Goal: Use online tool/utility: Utilize a website feature to perform a specific function

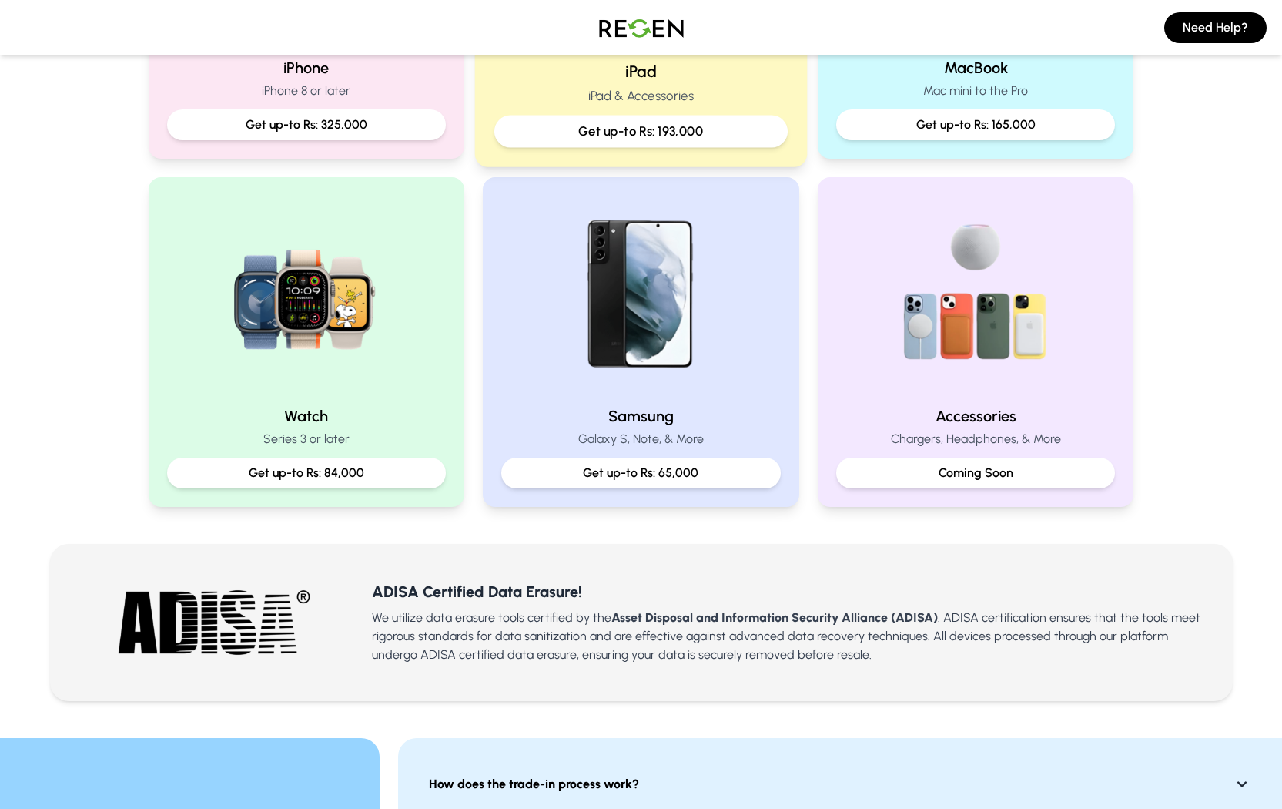
scroll to position [287, 0]
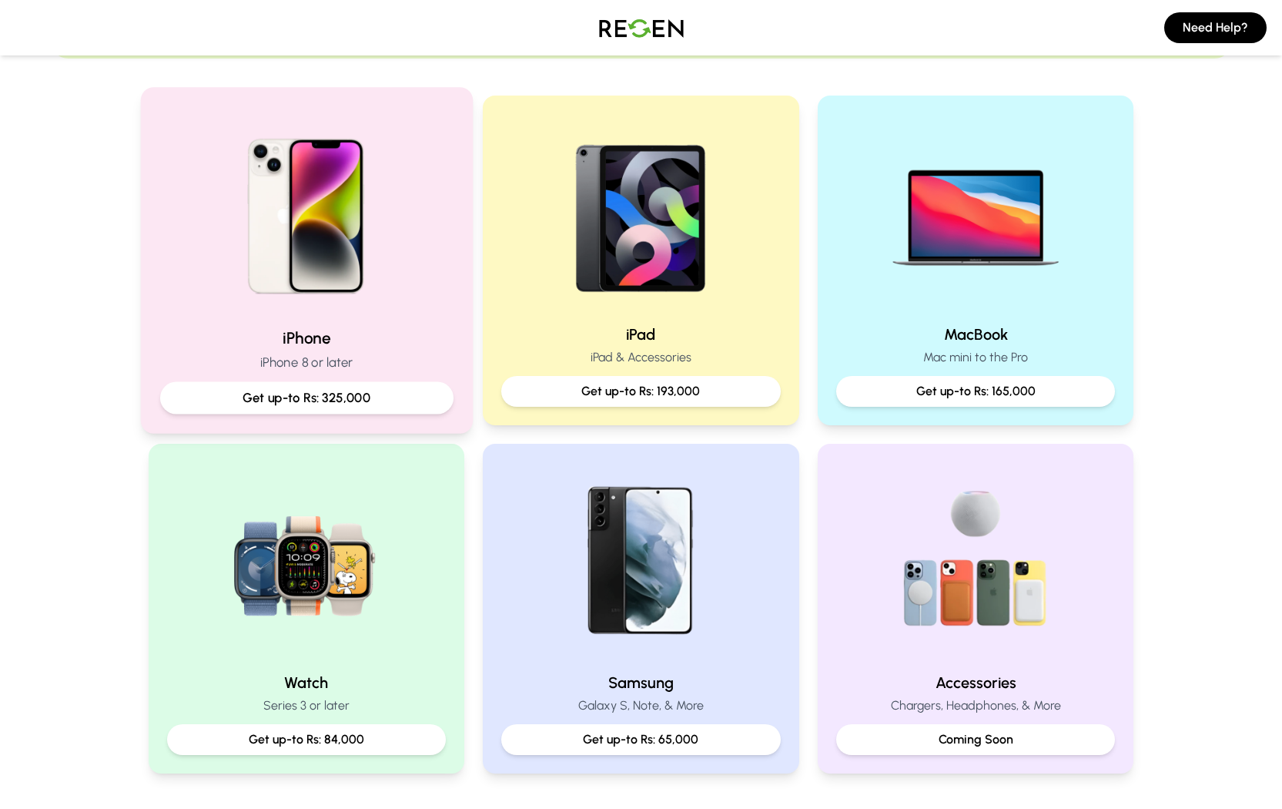
click at [371, 382] on div "Get up-to Rs: 325,000" at bounding box center [305, 398] width 293 height 32
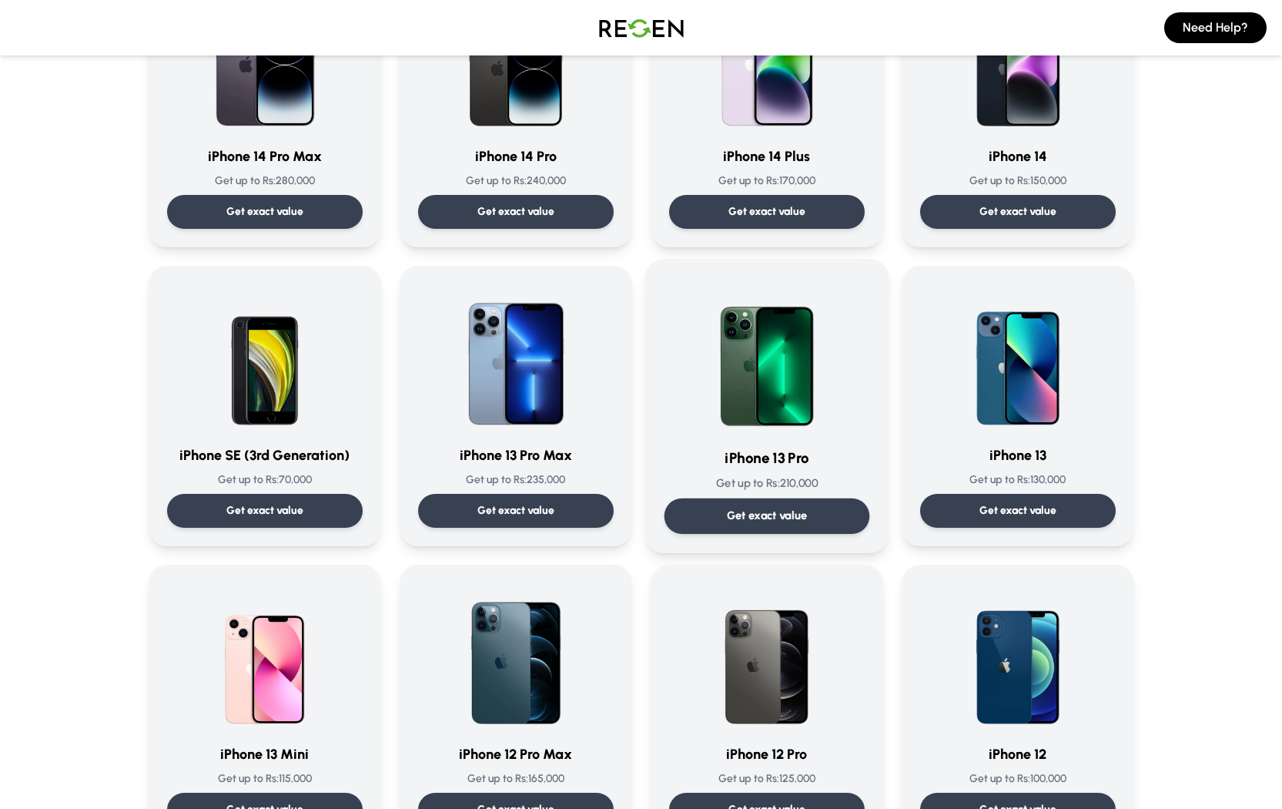
scroll to position [484, 0]
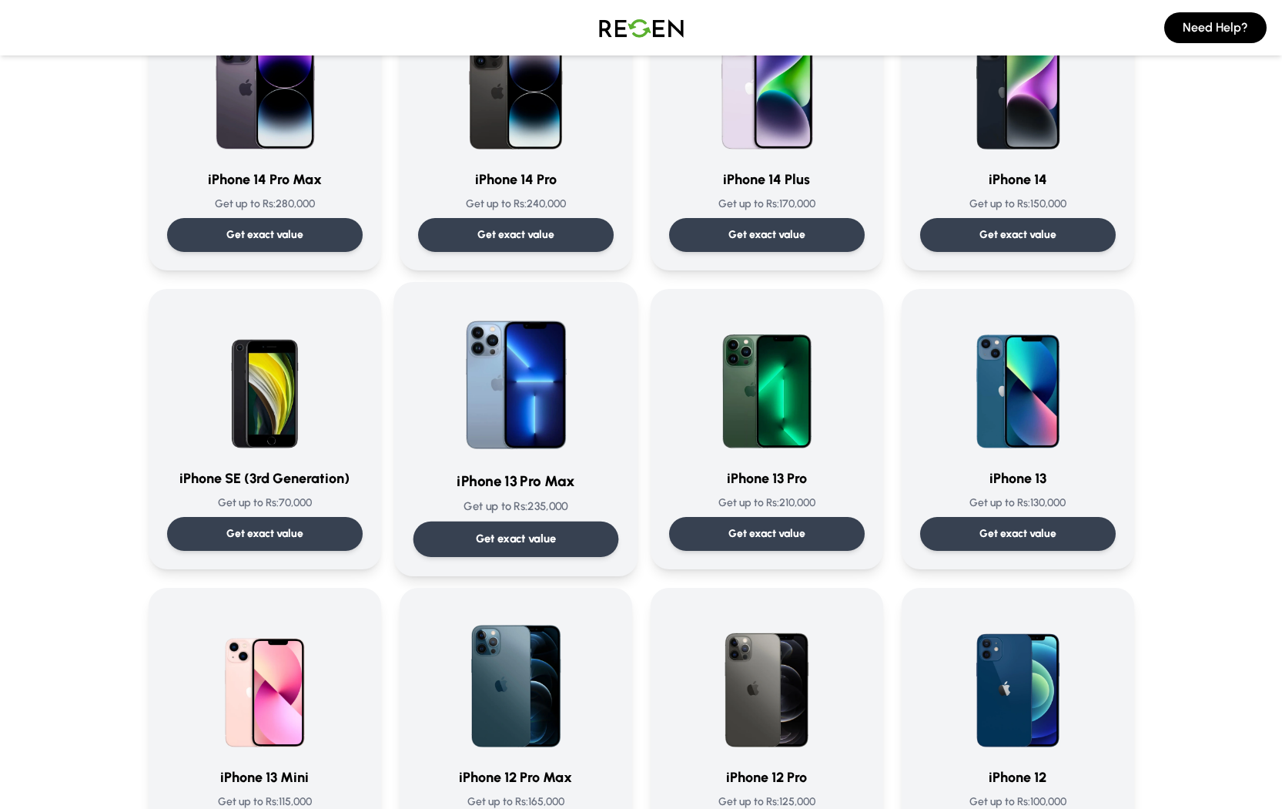
click at [554, 463] on div "iPhone 13 Pro Max Get up to Rs: 235,000 Get exact value" at bounding box center [516, 429] width 206 height 256
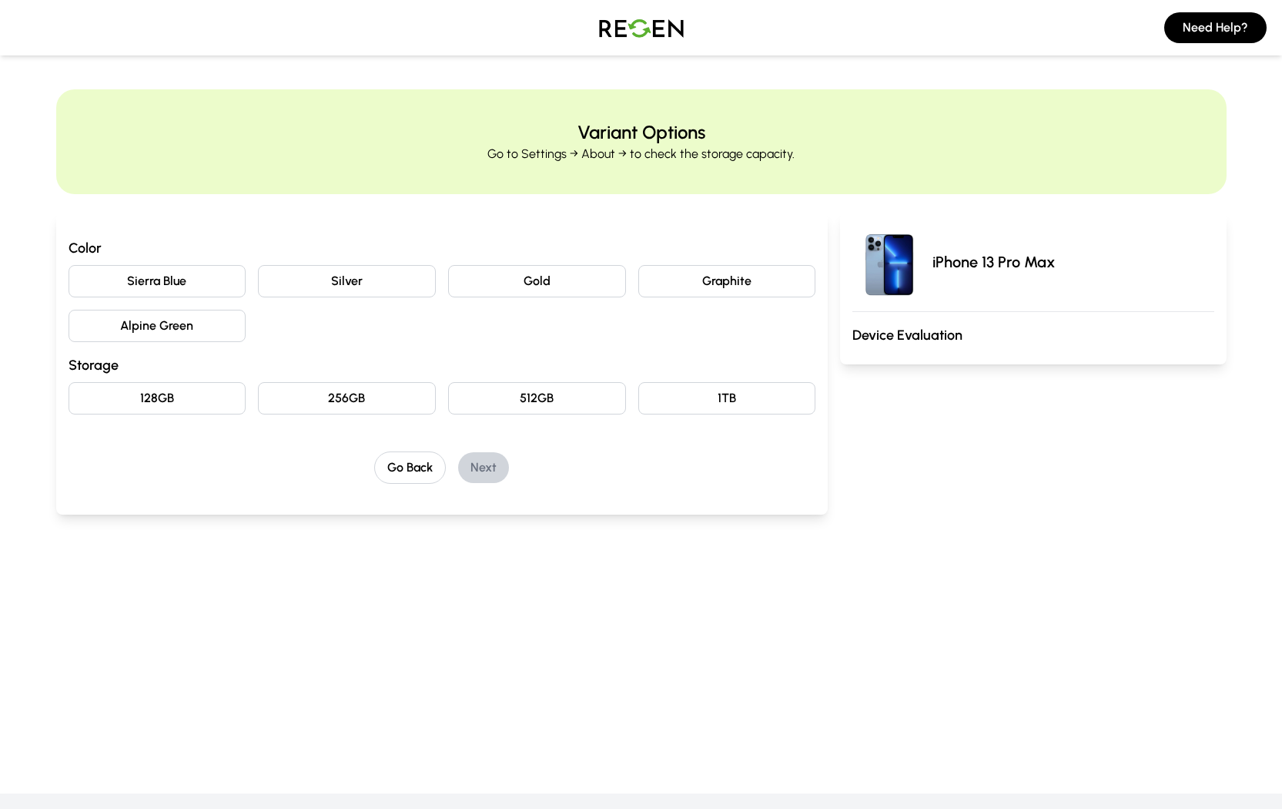
click at [313, 295] on button "Silver" at bounding box center [347, 281] width 178 height 32
click at [343, 414] on button "256GB" at bounding box center [347, 398] width 178 height 32
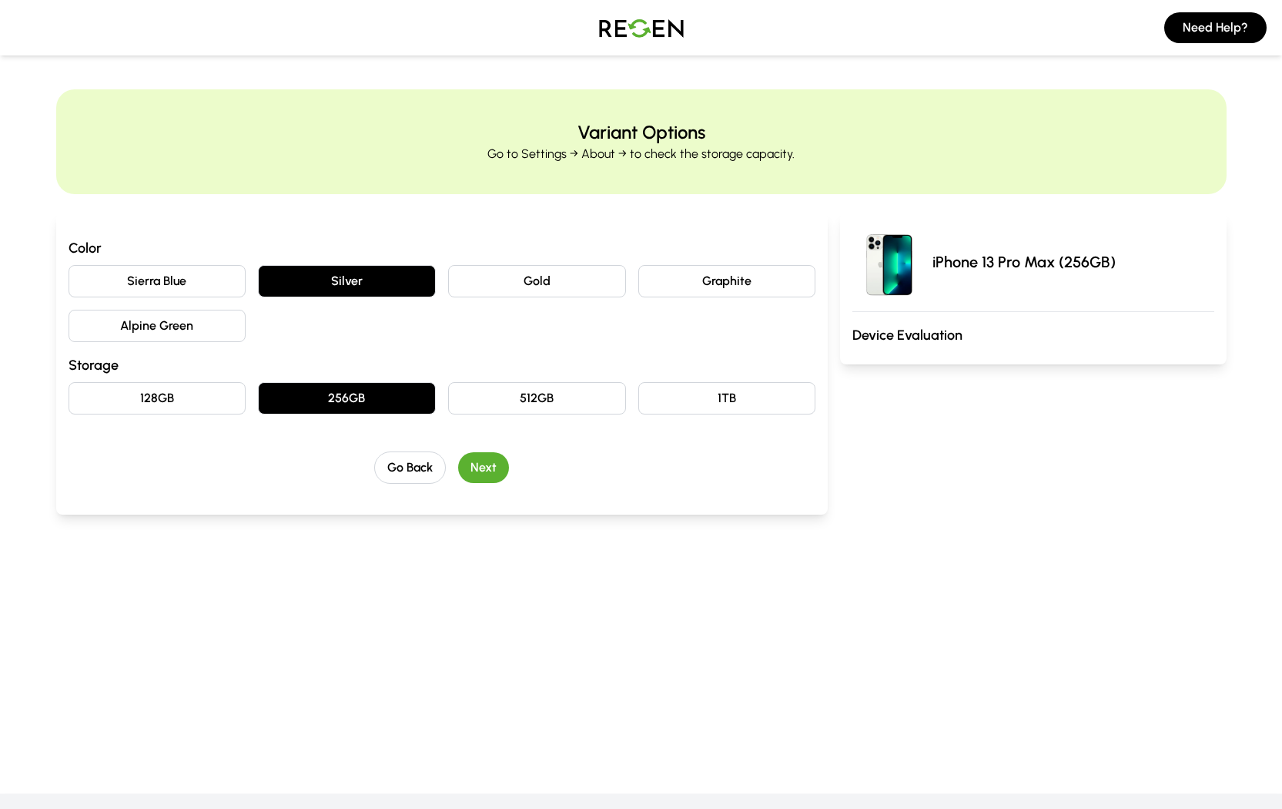
click at [739, 294] on button "Graphite" at bounding box center [727, 281] width 178 height 32
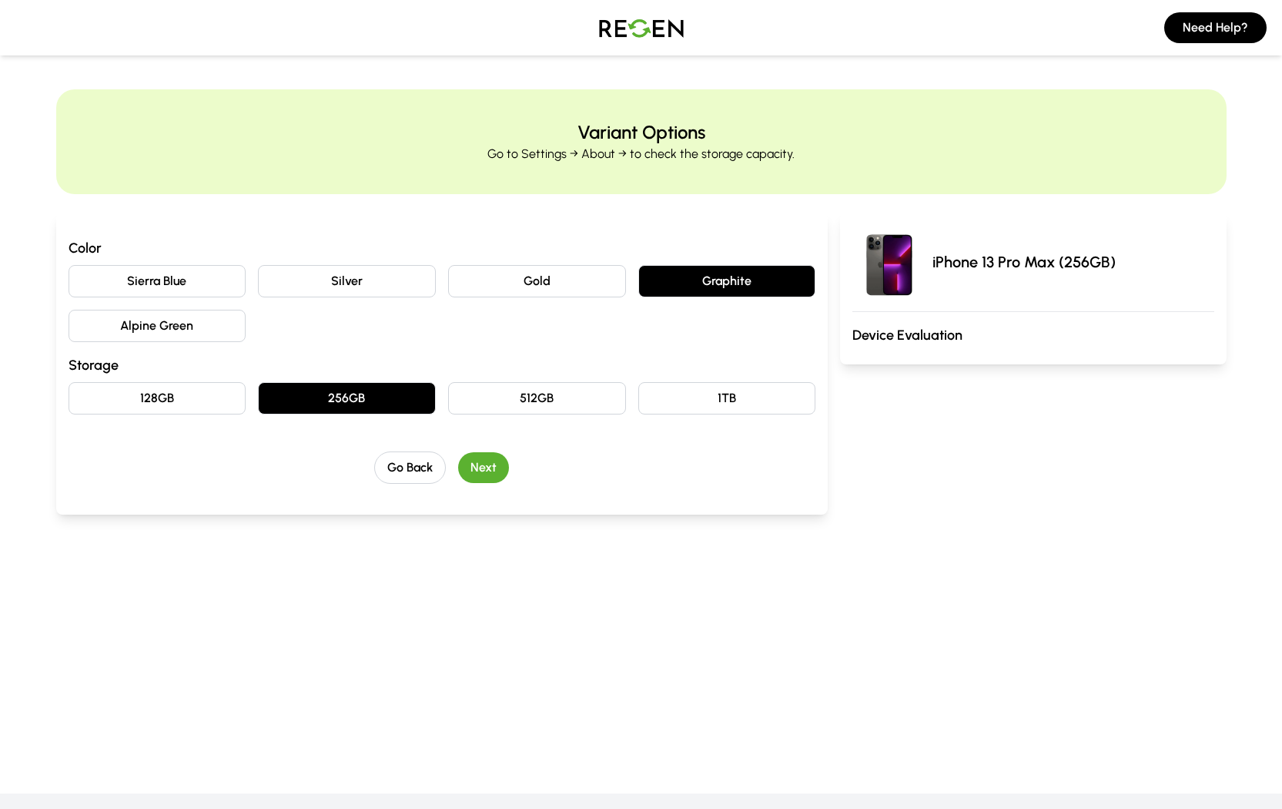
click at [478, 469] on button "Next" at bounding box center [483, 467] width 51 height 31
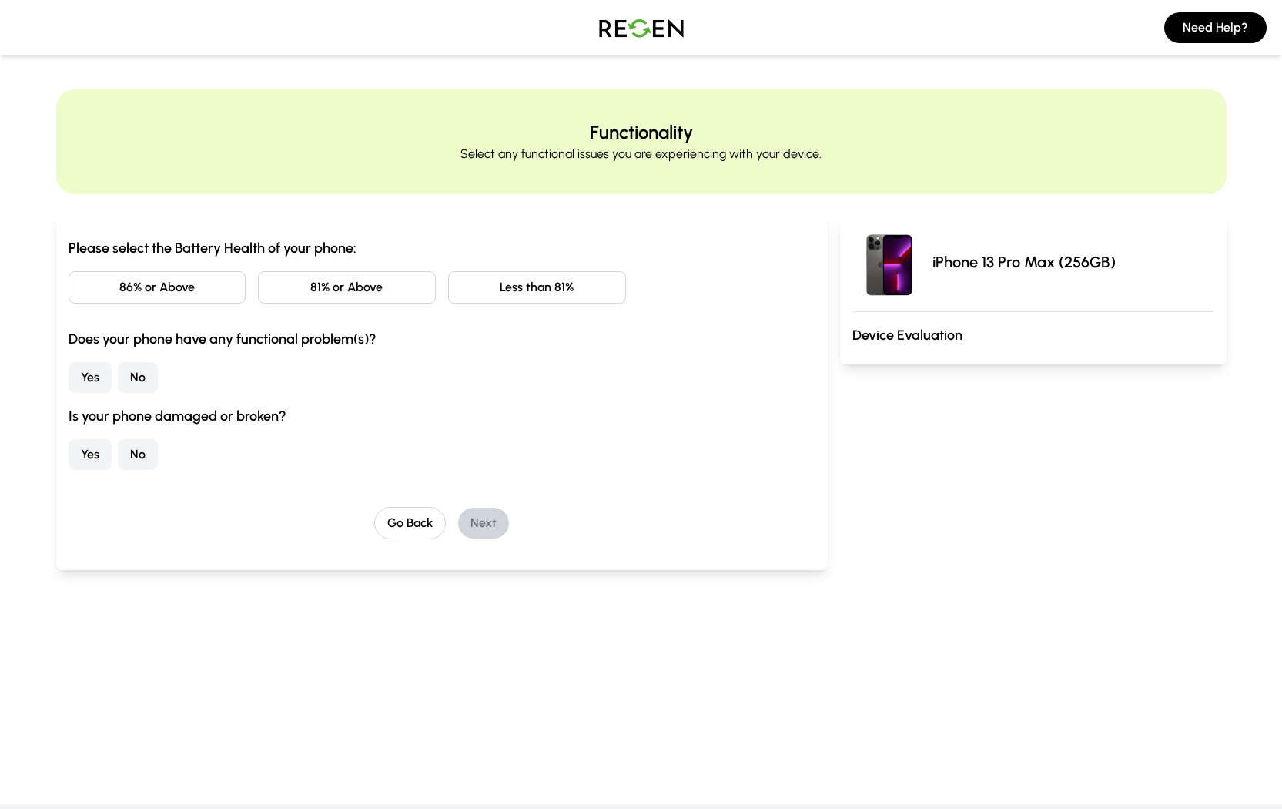
click at [171, 274] on button "86% or Above" at bounding box center [158, 287] width 178 height 32
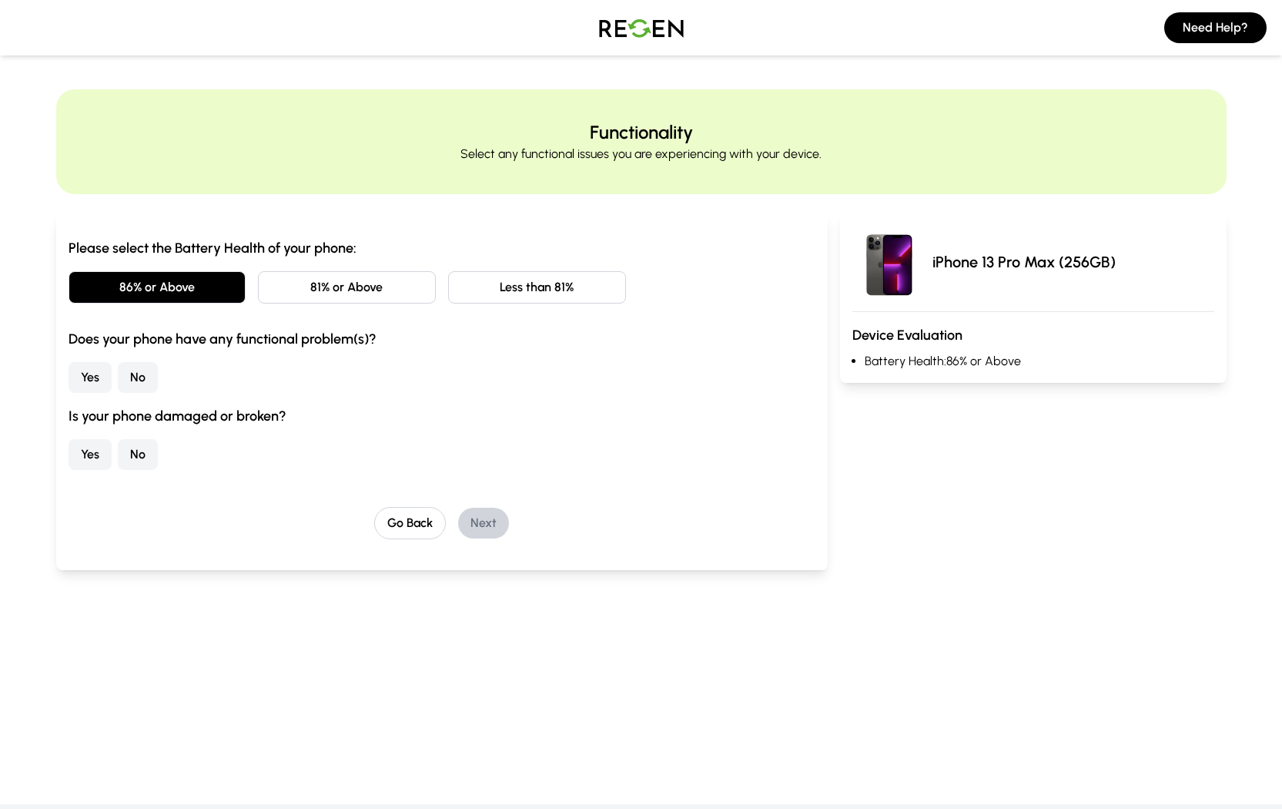
click at [125, 374] on button "No" at bounding box center [138, 377] width 40 height 31
click at [129, 457] on button "No" at bounding box center [138, 454] width 40 height 31
click at [468, 521] on button "Next" at bounding box center [483, 523] width 51 height 31
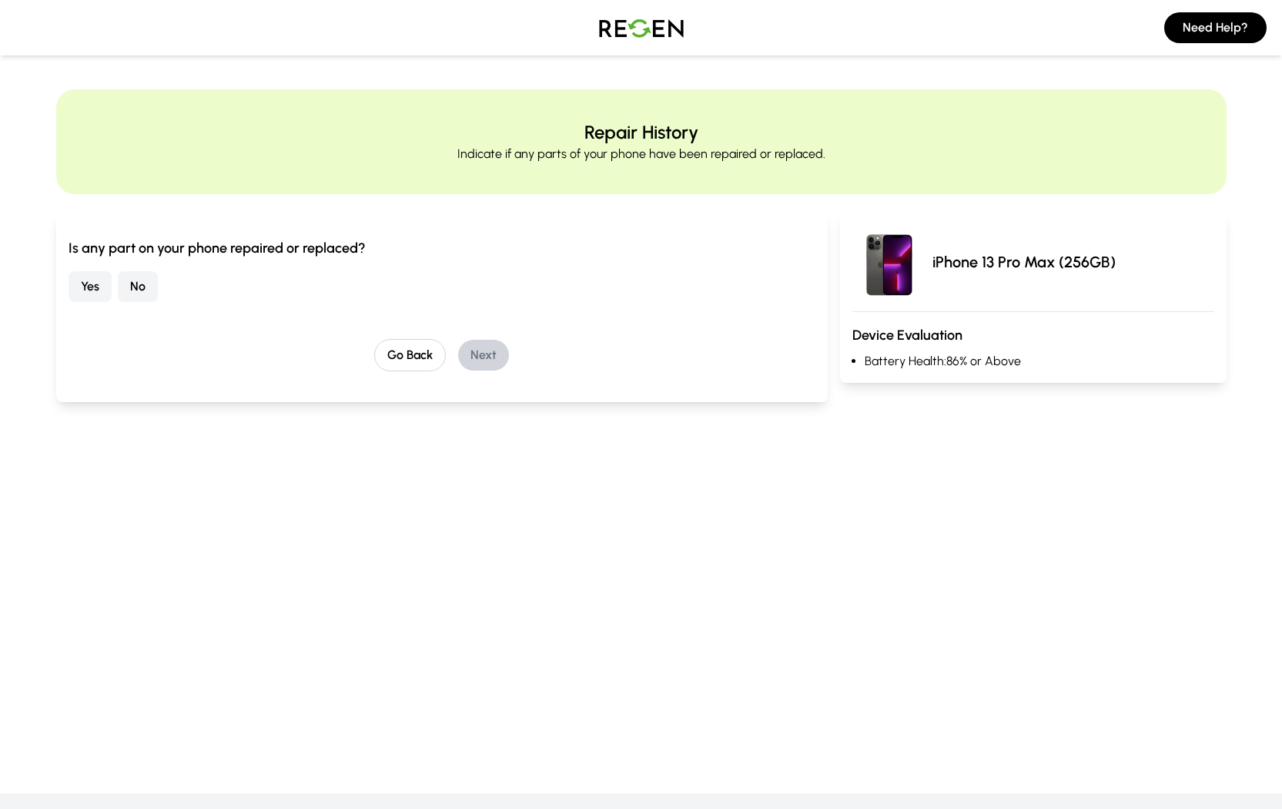
click at [146, 285] on button "No" at bounding box center [138, 286] width 40 height 31
click at [478, 356] on button "Next" at bounding box center [483, 355] width 51 height 31
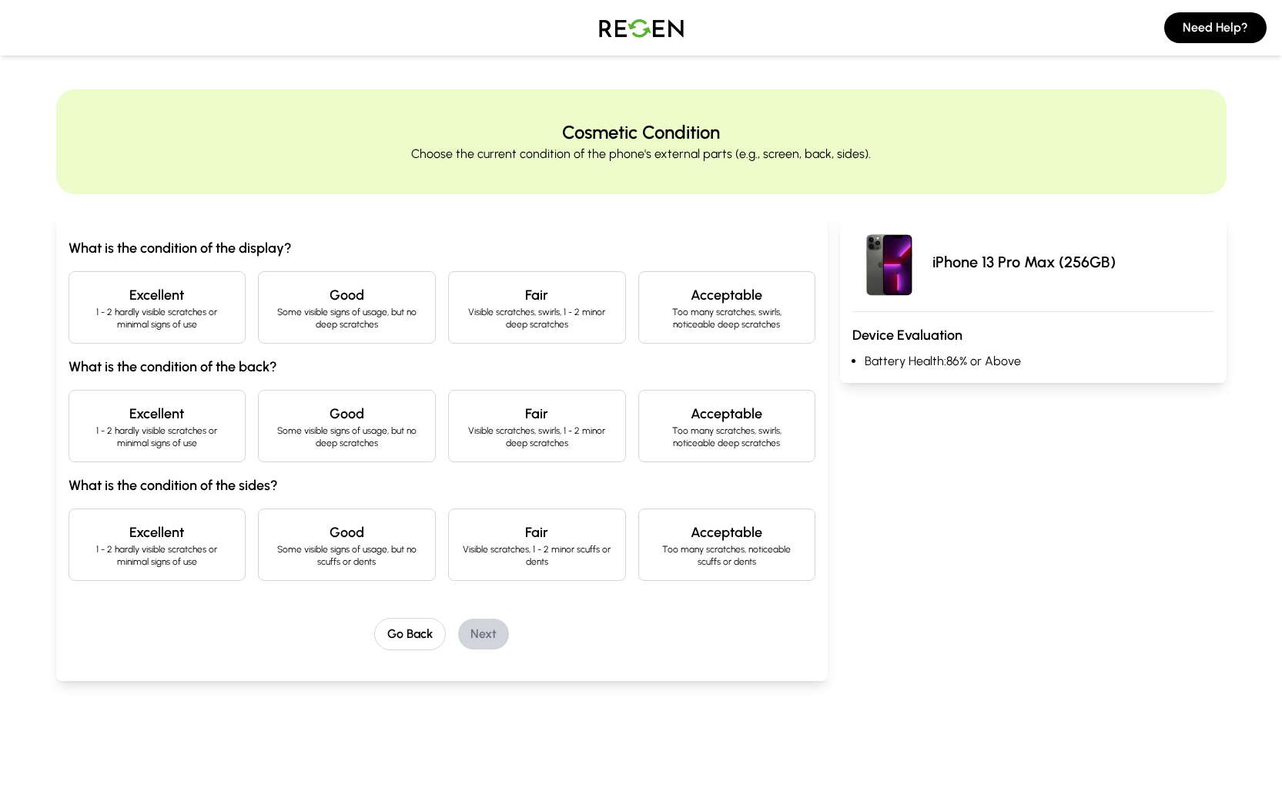
click at [186, 297] on h4 "Excellent" at bounding box center [158, 295] width 152 height 22
click at [226, 425] on p "1 - 2 hardly visible scratches or minimal signs of use" at bounding box center [158, 436] width 152 height 25
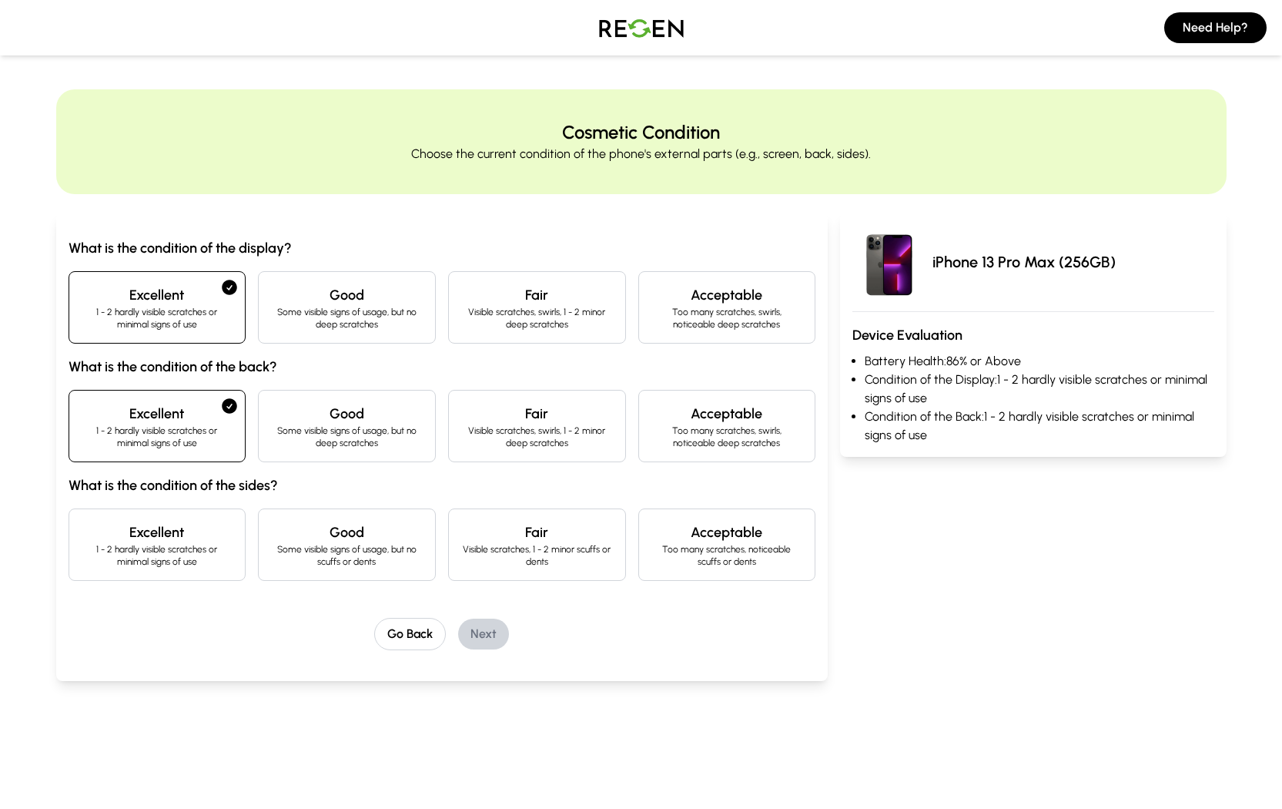
click at [199, 574] on div "Excellent 1 - 2 hardly visible scratches or minimal signs of use" at bounding box center [158, 544] width 178 height 72
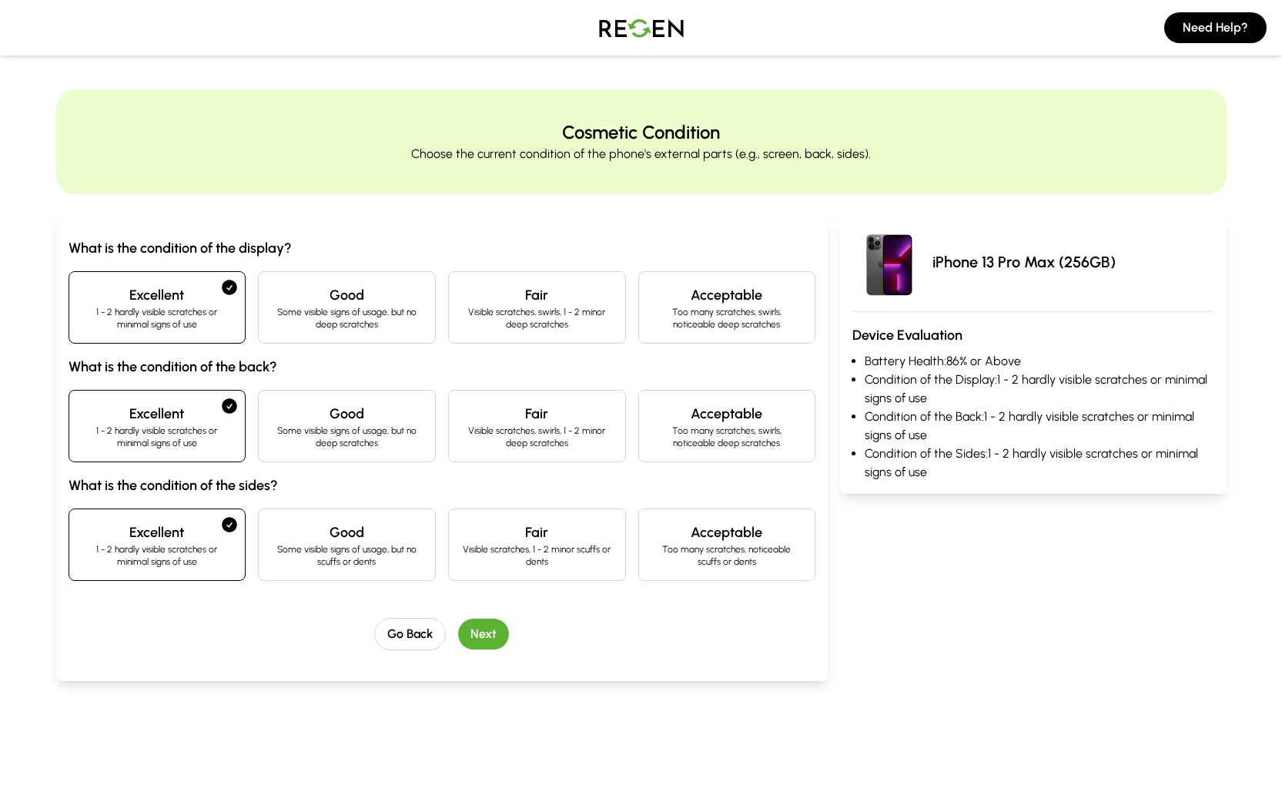
click at [468, 640] on button "Next" at bounding box center [483, 633] width 51 height 31
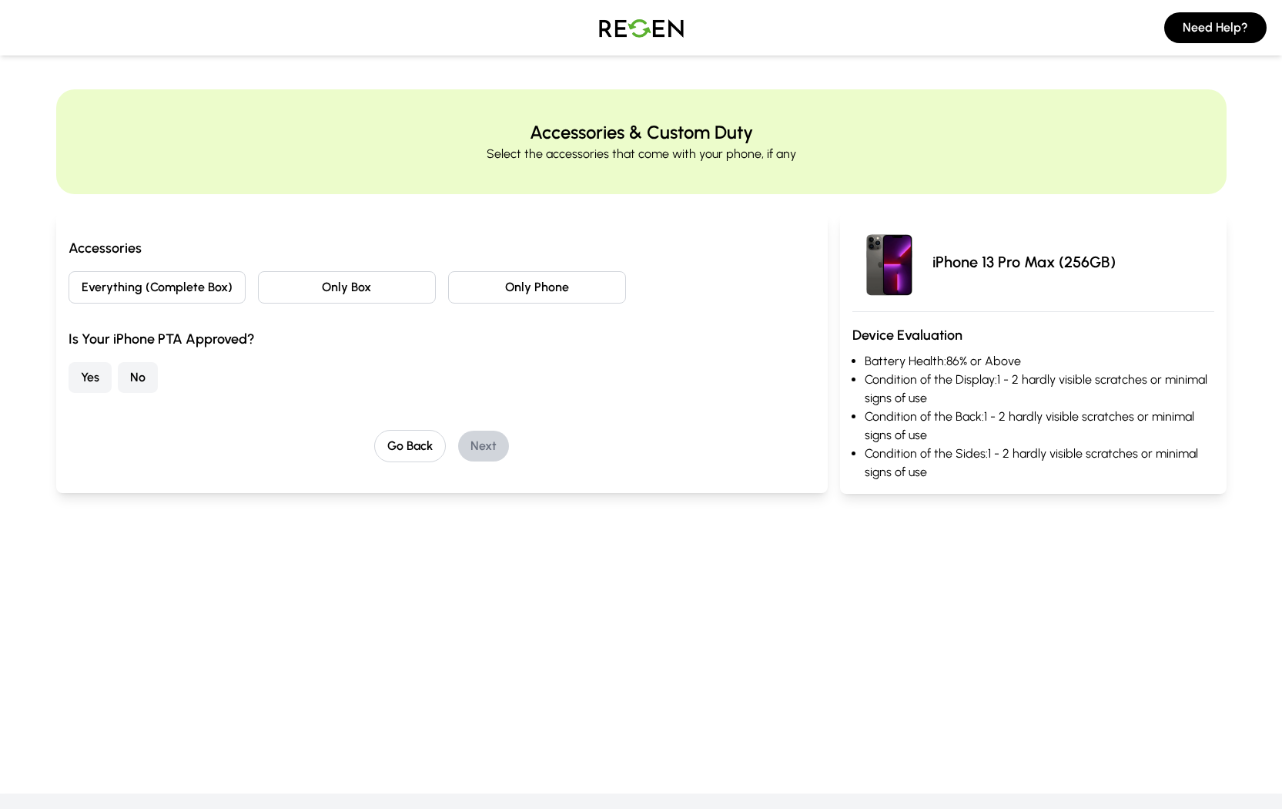
click at [236, 291] on button "Everything (Complete Box)" at bounding box center [158, 287] width 178 height 32
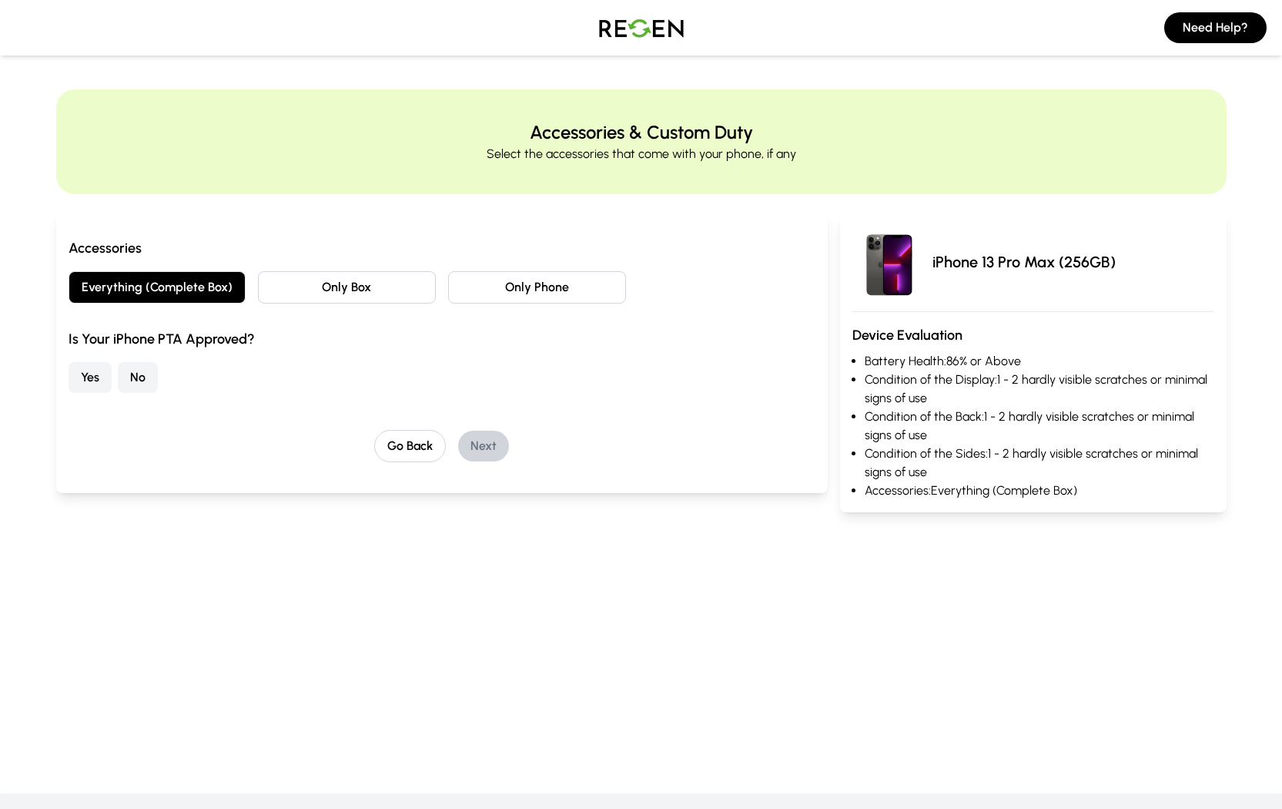
click at [82, 374] on button "Yes" at bounding box center [90, 377] width 43 height 31
click at [468, 445] on button "Next" at bounding box center [483, 446] width 51 height 31
